Goal: Information Seeking & Learning: Learn about a topic

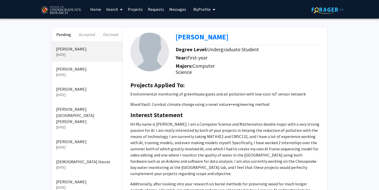
click at [75, 138] on p "[PERSON_NAME]" at bounding box center [87, 141] width 62 height 6
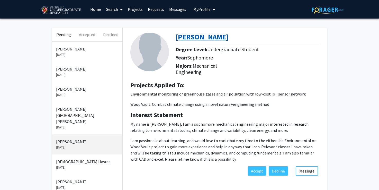
click at [188, 38] on b "[PERSON_NAME]" at bounding box center [201, 36] width 53 height 9
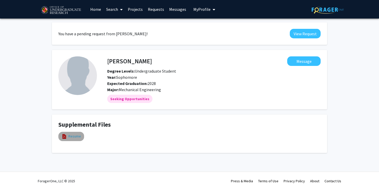
click at [75, 134] on link "Resume" at bounding box center [74, 135] width 13 height 5
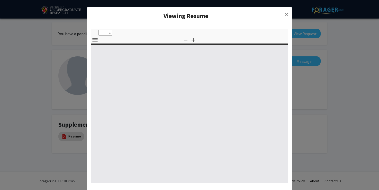
select select "custom"
type input "0"
select select "custom"
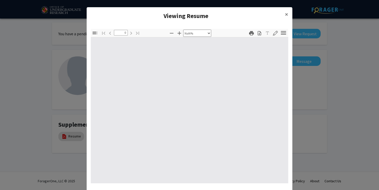
type input "1"
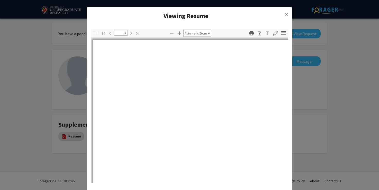
select select "auto"
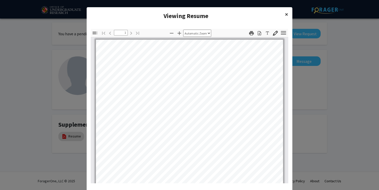
click at [285, 15] on span "×" at bounding box center [286, 14] width 3 height 8
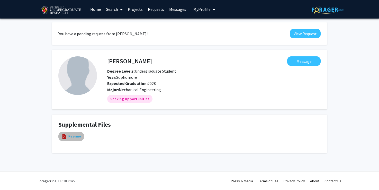
click at [77, 138] on link "Resume" at bounding box center [74, 135] width 13 height 5
select select "custom"
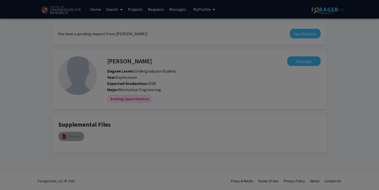
type input "0"
select select "custom"
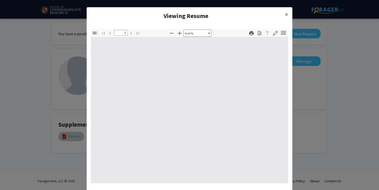
type input "1"
select select "auto"
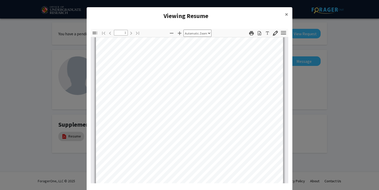
scroll to position [0, 0]
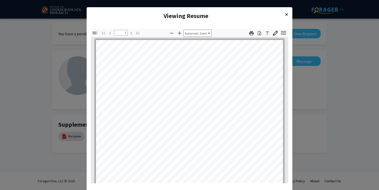
click at [286, 15] on span "×" at bounding box center [286, 14] width 3 height 8
